Goal: Information Seeking & Learning: Find specific fact

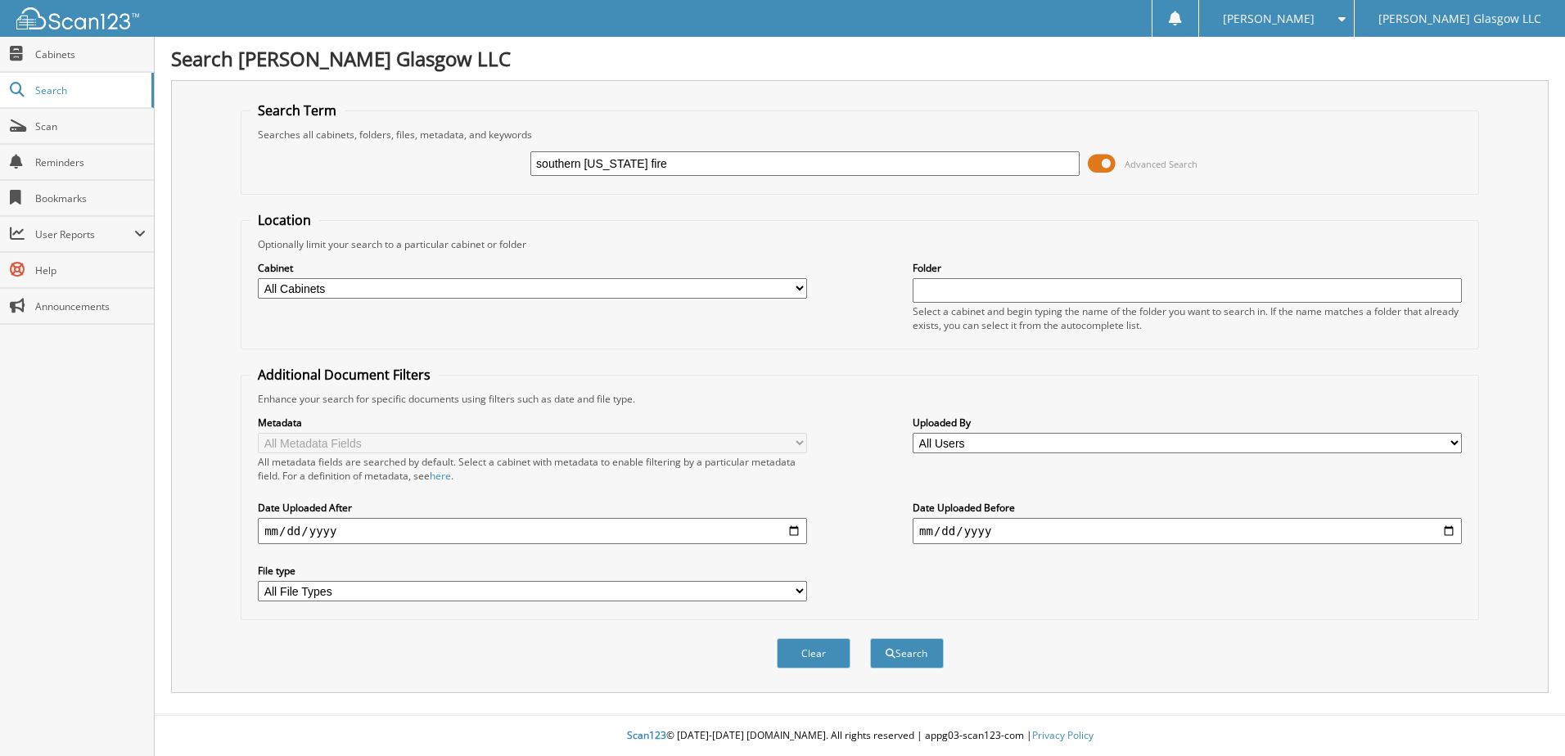
type input "southern [US_STATE] fire"
click at [870, 638] on button "Search" at bounding box center [907, 653] width 74 height 30
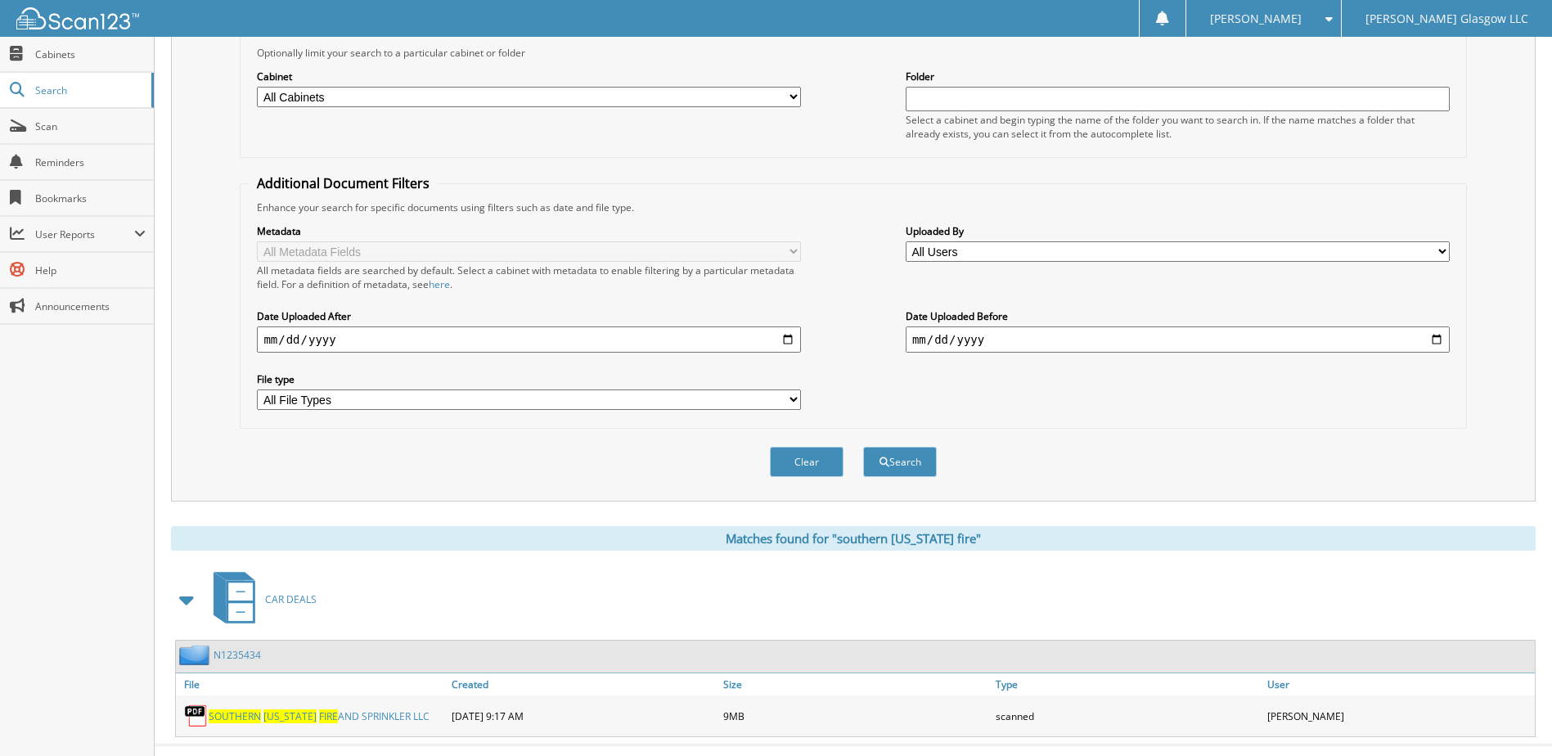
scroll to position [223, 0]
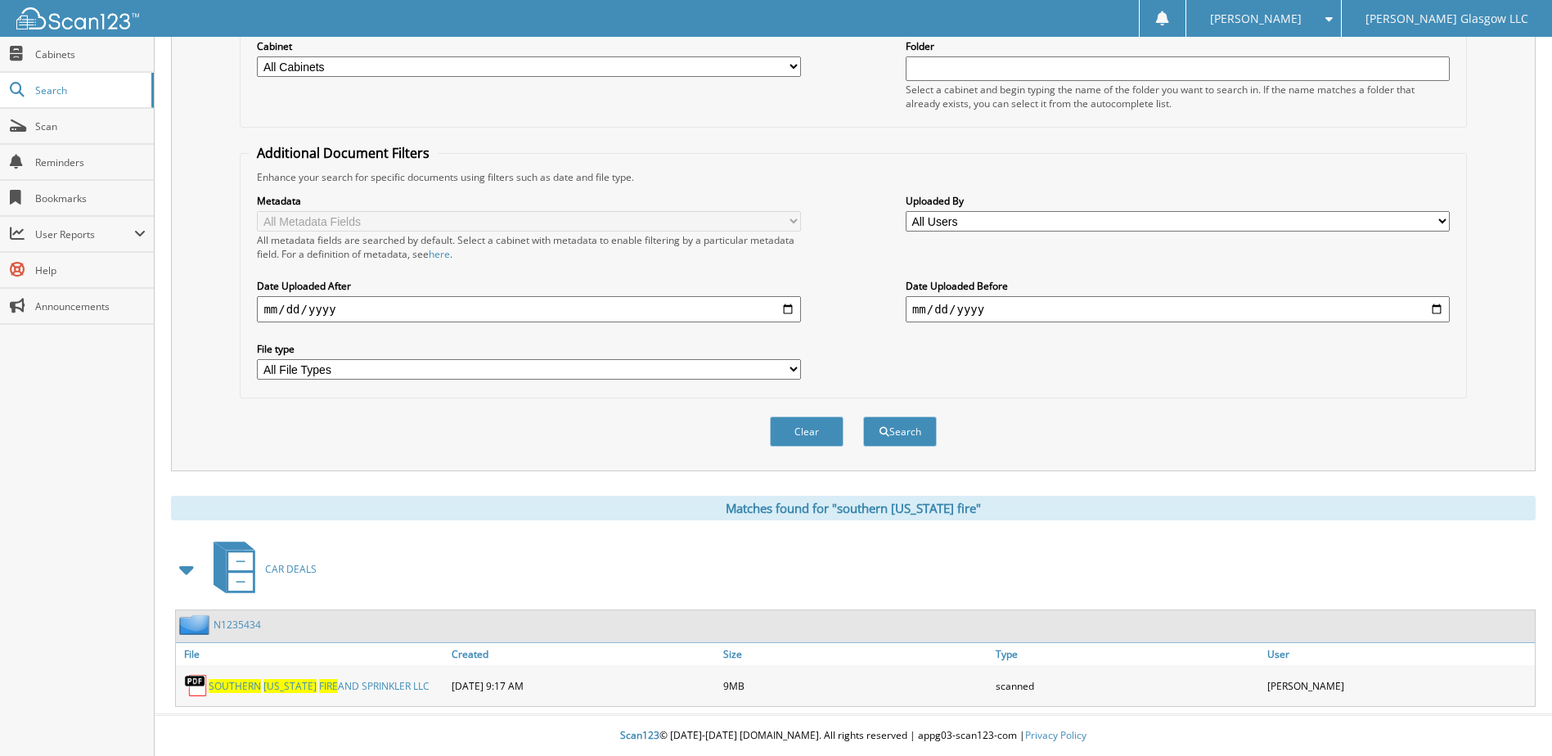
click at [268, 681] on span "[US_STATE]" at bounding box center [290, 686] width 53 height 14
